Goal: Check status: Check status

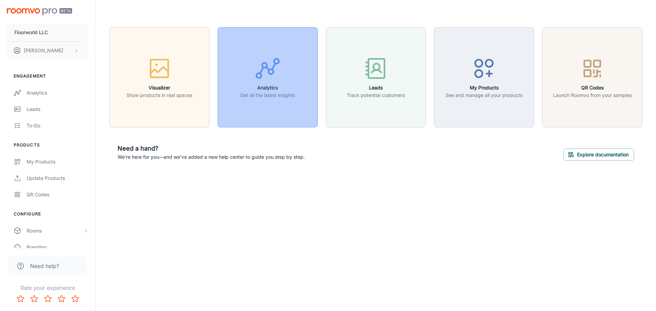
click at [266, 88] on h6 "Analytics" at bounding box center [267, 88] width 55 height 8
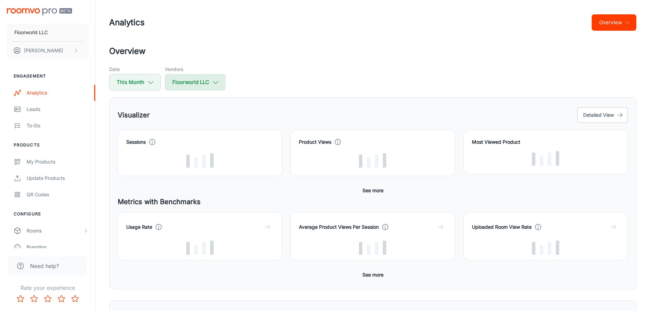
click at [219, 81] on icon "button" at bounding box center [216, 83] width 8 height 8
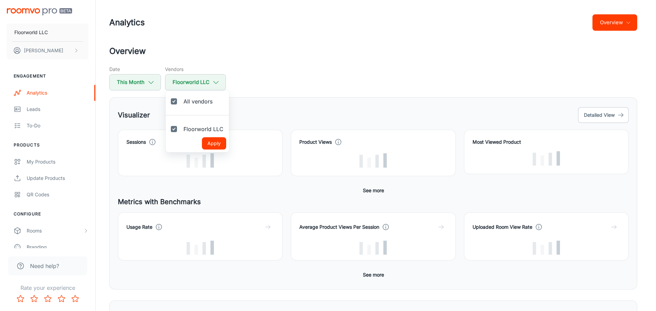
click at [285, 72] on div at bounding box center [328, 155] width 656 height 311
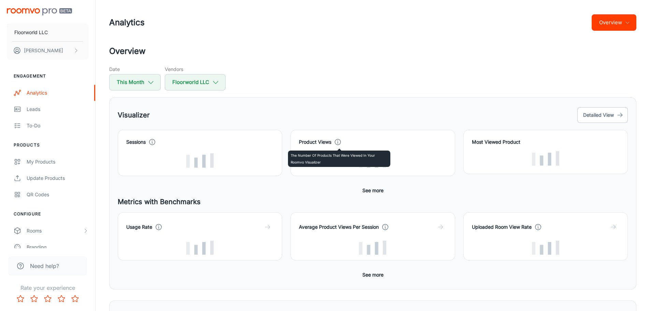
click at [338, 142] on icon at bounding box center [338, 142] width 8 height 8
click at [352, 76] on div "Date This Month Vendors Floorworld LLC" at bounding box center [373, 78] width 528 height 25
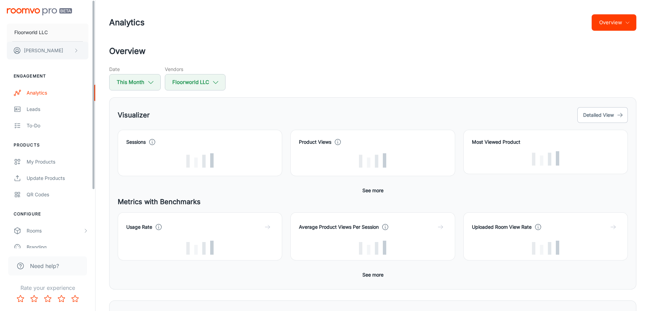
click at [76, 49] on icon "scrollable content" at bounding box center [75, 50] width 5 height 5
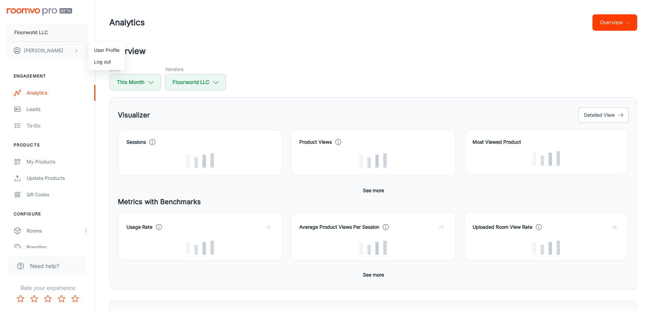
click at [75, 51] on div at bounding box center [328, 155] width 656 height 311
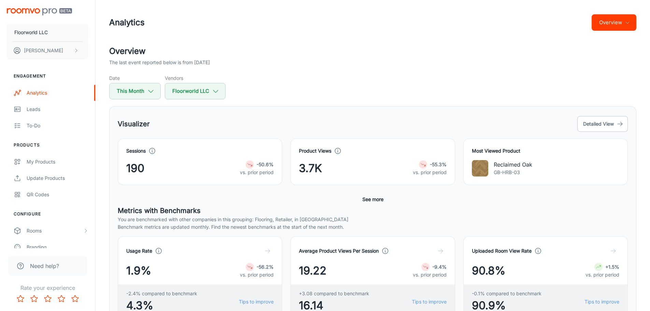
click at [177, 171] on div "190 -50.6% vs. prior period" at bounding box center [200, 168] width 148 height 16
click at [251, 173] on p "vs. prior period" at bounding box center [257, 173] width 34 height 8
click at [149, 92] on icon "button" at bounding box center [151, 91] width 8 height 8
select select "8"
select select "2025"
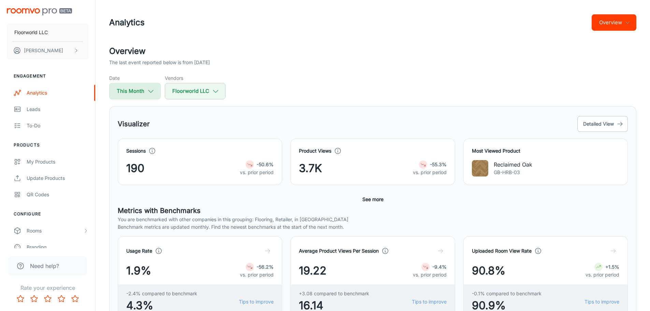
select select "8"
select select "2025"
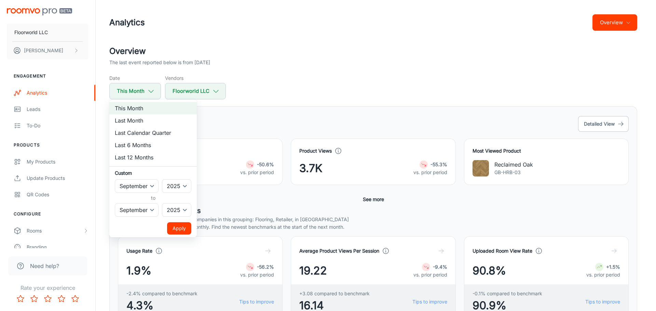
click at [130, 120] on li "Last Month" at bounding box center [152, 120] width 87 height 12
select select "7"
click at [180, 224] on button "Apply" at bounding box center [179, 228] width 24 height 12
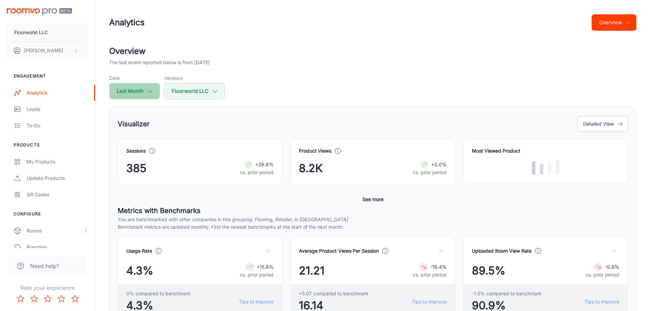
click at [154, 88] on icon "button" at bounding box center [150, 91] width 8 height 8
select select "7"
select select "2025"
select select "7"
select select "2025"
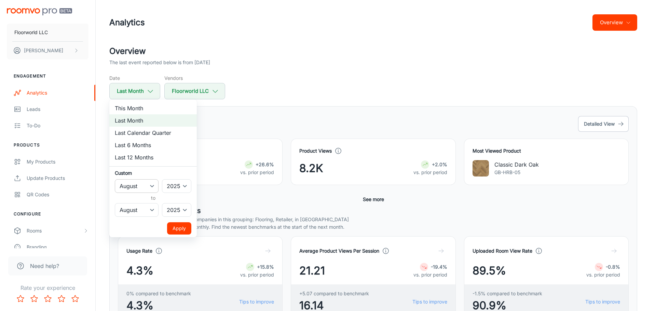
click at [153, 186] on select "January February March April May June July August September October November De…" at bounding box center [137, 186] width 44 height 14
select select "6"
click at [115, 179] on select "January February March April May June July August September October November De…" at bounding box center [137, 186] width 44 height 14
click at [153, 207] on select "January February March April May June July August September October November De…" at bounding box center [137, 210] width 44 height 14
select select "6"
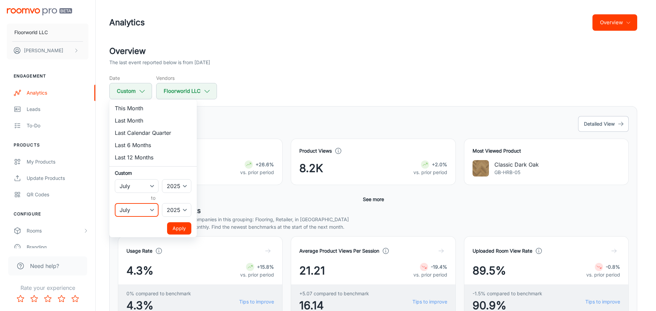
click at [115, 203] on select "January February March April May June July August September October November De…" at bounding box center [137, 210] width 44 height 14
click at [180, 229] on button "Apply" at bounding box center [179, 228] width 24 height 12
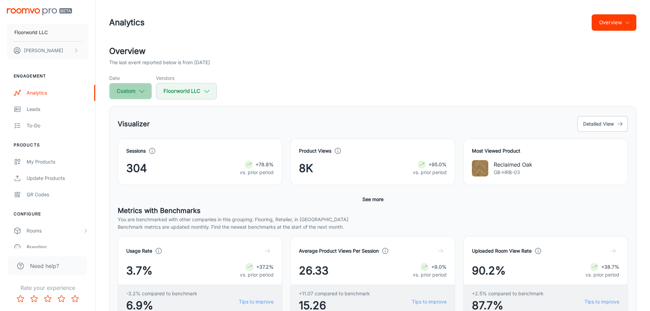
click at [146, 89] on icon "button" at bounding box center [142, 91] width 8 height 8
select select "6"
select select "2025"
select select "6"
select select "2025"
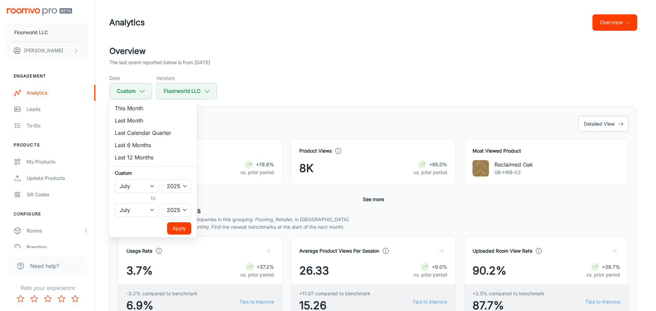
click at [137, 108] on li "This Month" at bounding box center [152, 108] width 87 height 12
select select "8"
click at [183, 230] on button "Apply" at bounding box center [179, 228] width 24 height 12
